Goal: Browse casually

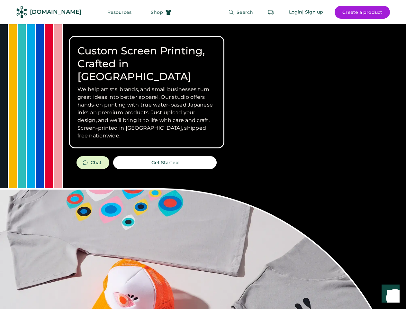
click at [203, 154] on div "Custom Screen Printing, Crafted in [GEOGRAPHIC_DATA] We help artists, brands, a…" at bounding box center [203, 228] width 406 height 408
click at [203, 166] on div "Custom Screen Printing, Crafted in [GEOGRAPHIC_DATA] We help artists, brands, a…" at bounding box center [203, 228] width 406 height 408
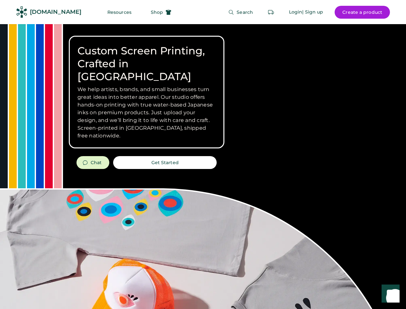
click at [203, 166] on div "Custom Screen Printing, Crafted in [GEOGRAPHIC_DATA] We help artists, brands, a…" at bounding box center [203, 228] width 406 height 408
click at [147, 92] on h3 "We help artists, brands, and small businesses turn great ideas into better appa…" at bounding box center [146, 113] width 138 height 54
click at [147, 86] on h3 "We help artists, brands, and small businesses turn great ideas into better appa…" at bounding box center [146, 113] width 138 height 54
click at [147, 57] on h1 "Custom Screen Printing, Crafted in [GEOGRAPHIC_DATA]" at bounding box center [146, 63] width 138 height 39
